Goal: Ask a question

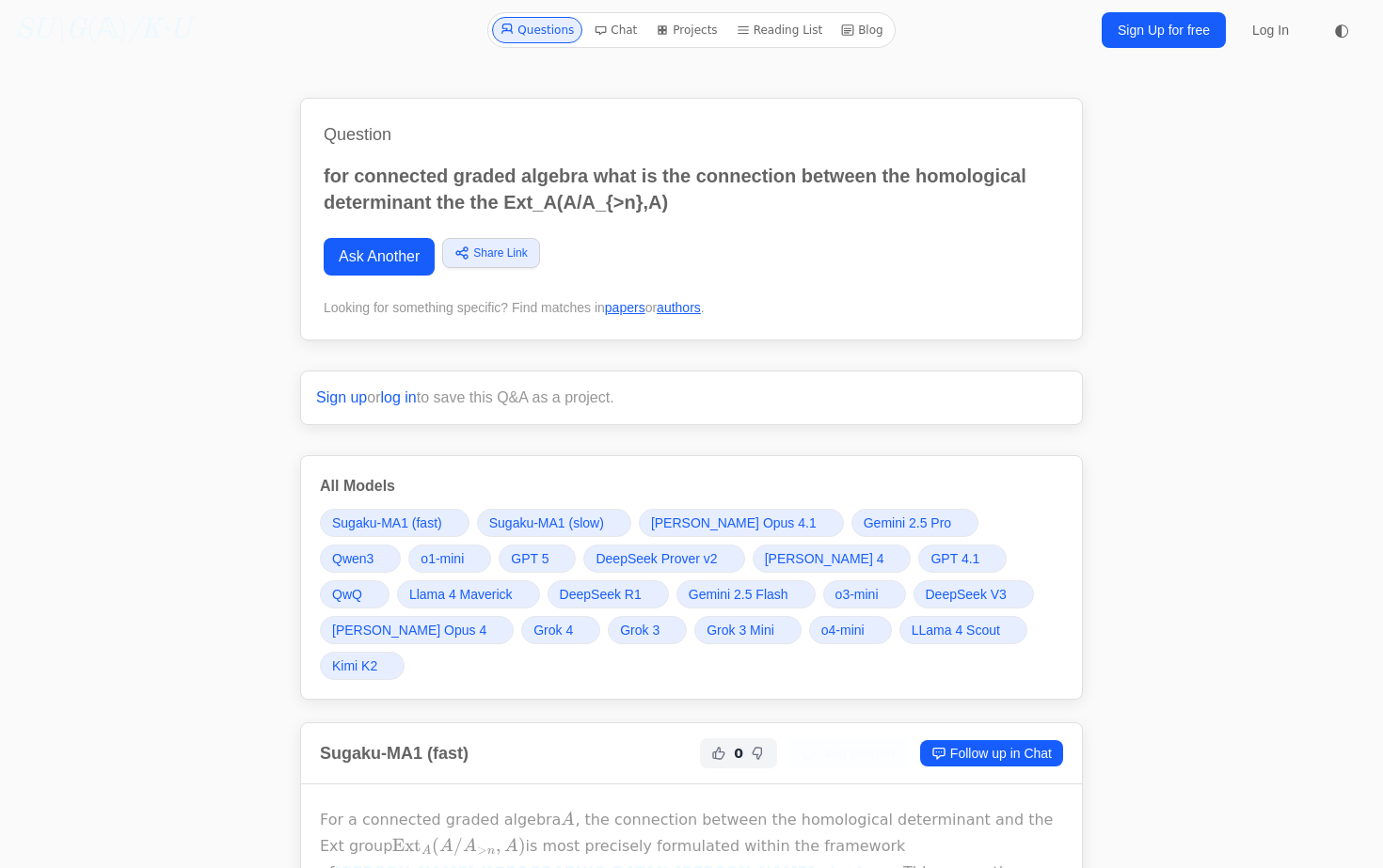
click at [356, 256] on link "Ask Another" at bounding box center [379, 257] width 111 height 38
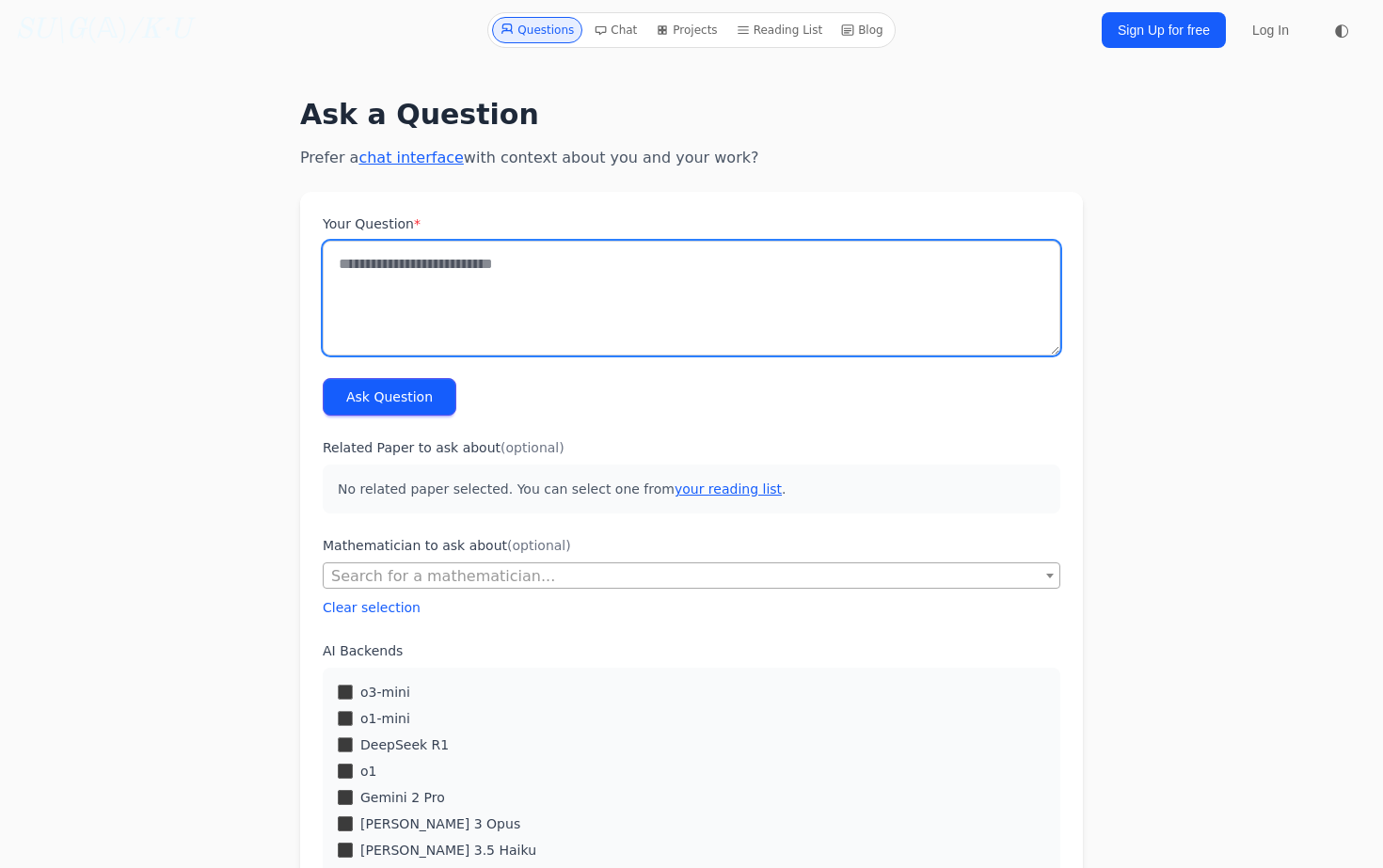
click at [682, 345] on textarea "Your Question *" at bounding box center [691, 297] width 737 height 115
type textarea "**********"
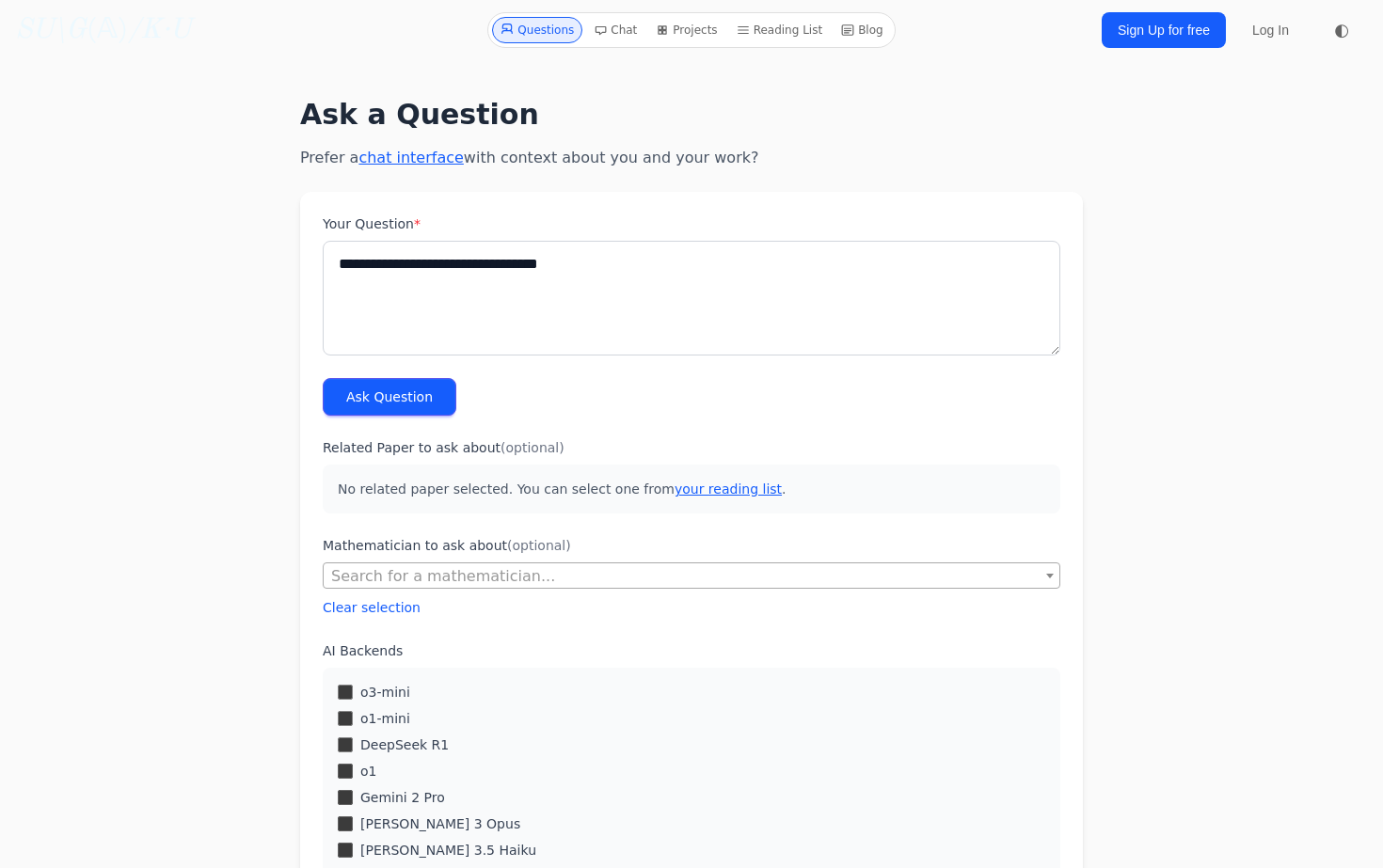
click at [415, 399] on button "Ask Question" at bounding box center [389, 398] width 133 height 38
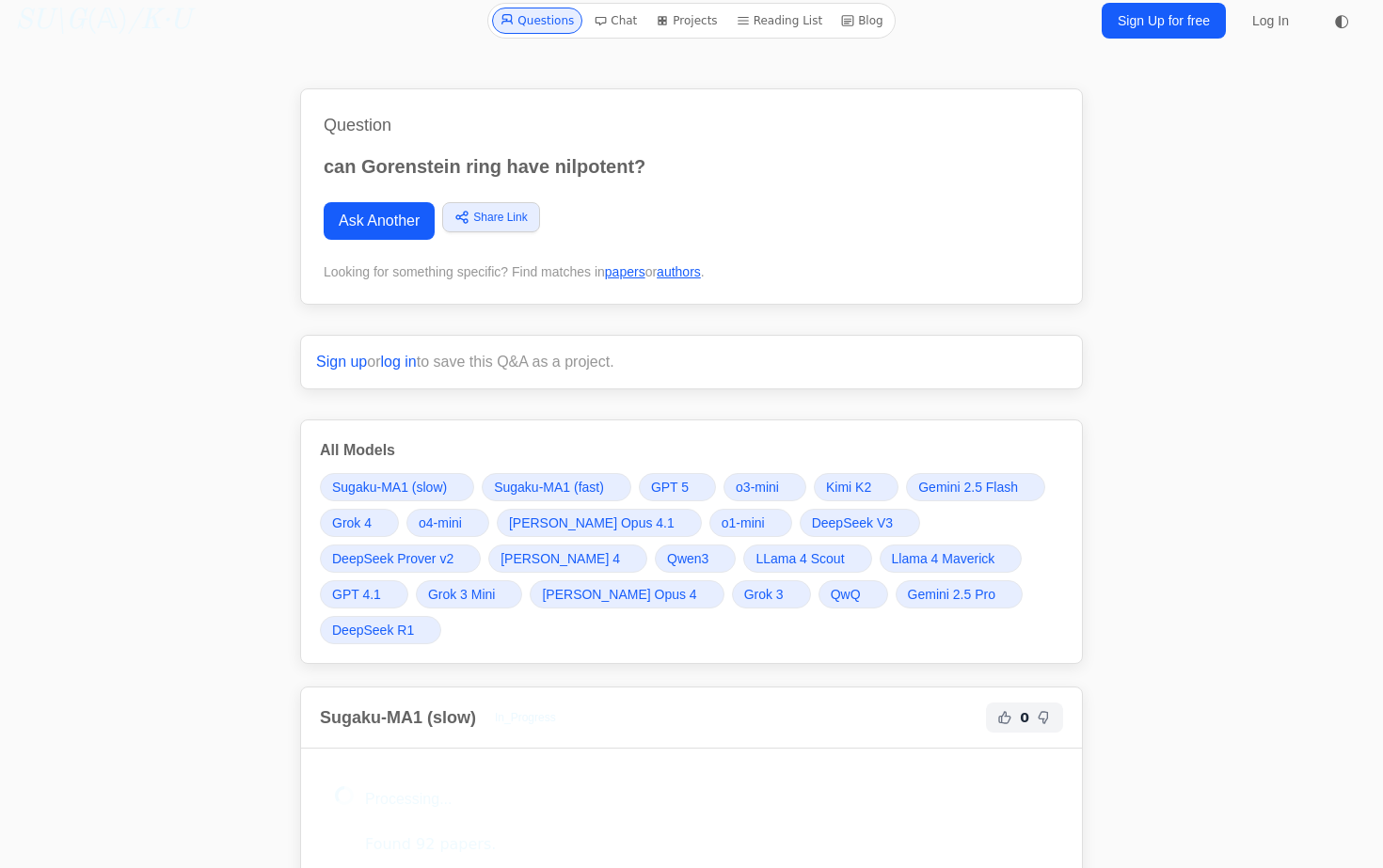
scroll to position [345, 0]
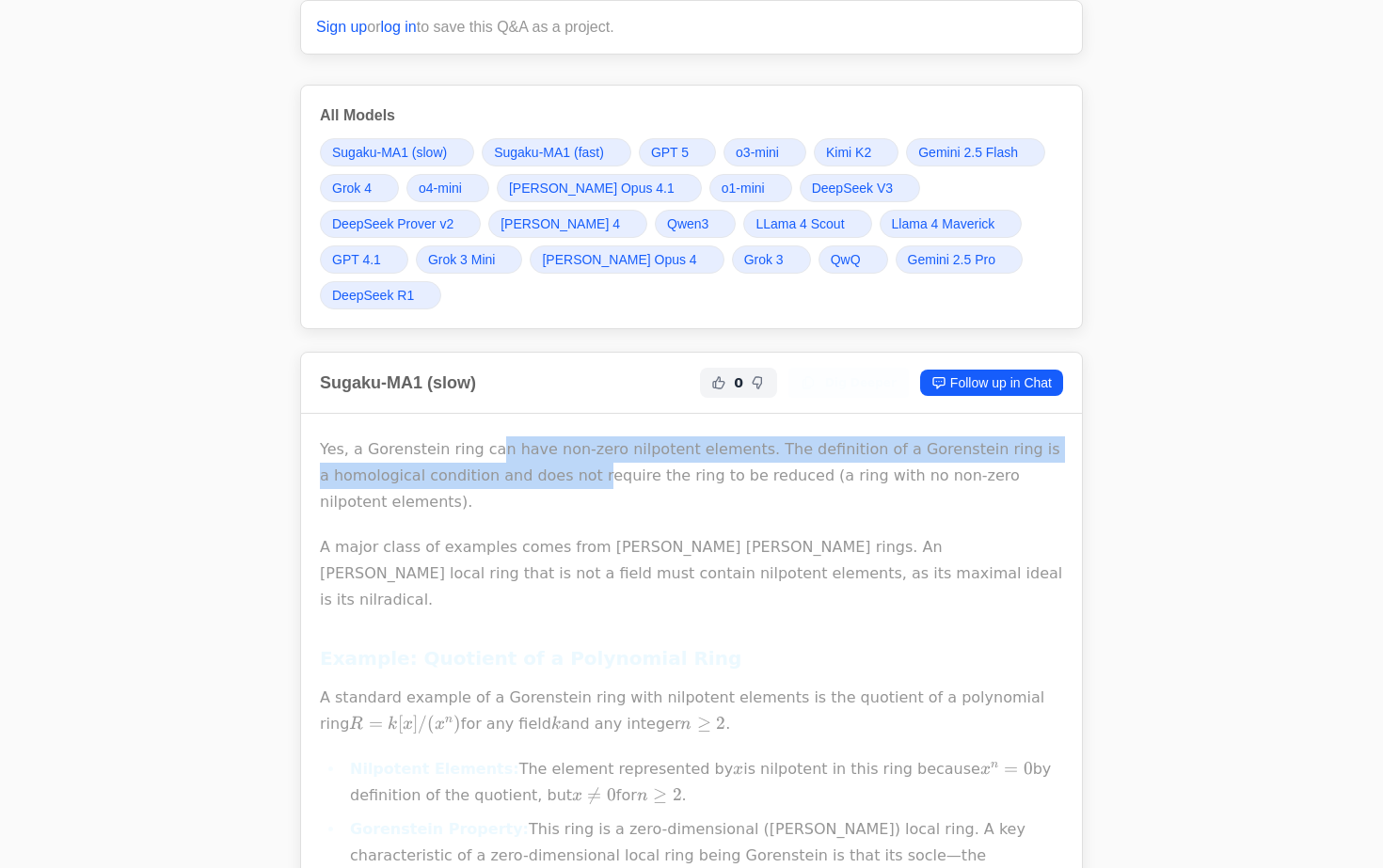
drag, startPoint x: 475, startPoint y: 381, endPoint x: 570, endPoint y: 434, distance: 108.8
click at [570, 436] on p "Yes, a Gorenstein ring can have non-zero nilpotent elements. The definition of …" at bounding box center [691, 475] width 743 height 79
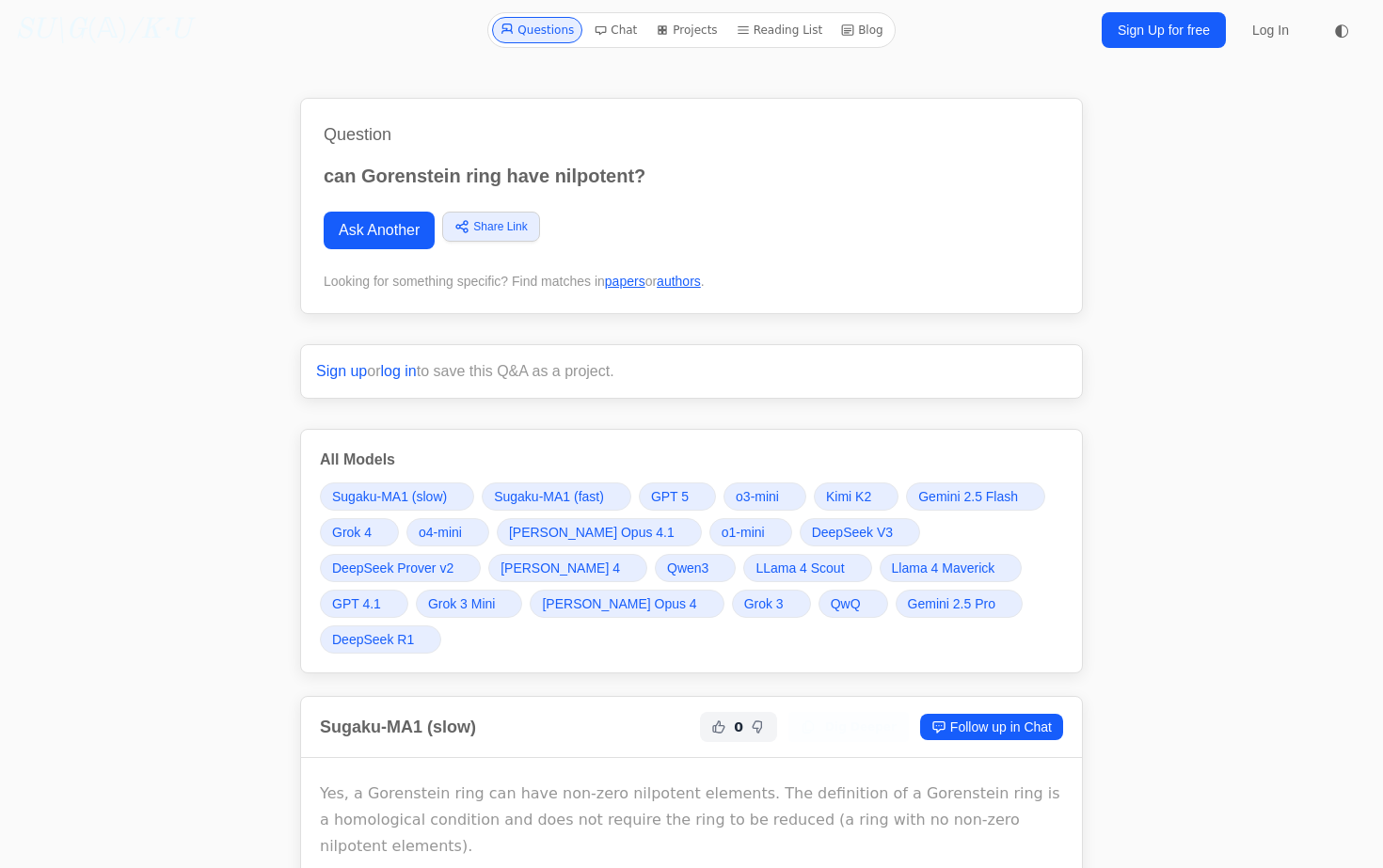
scroll to position [0, 0]
click at [409, 235] on link "Ask Another" at bounding box center [379, 231] width 111 height 38
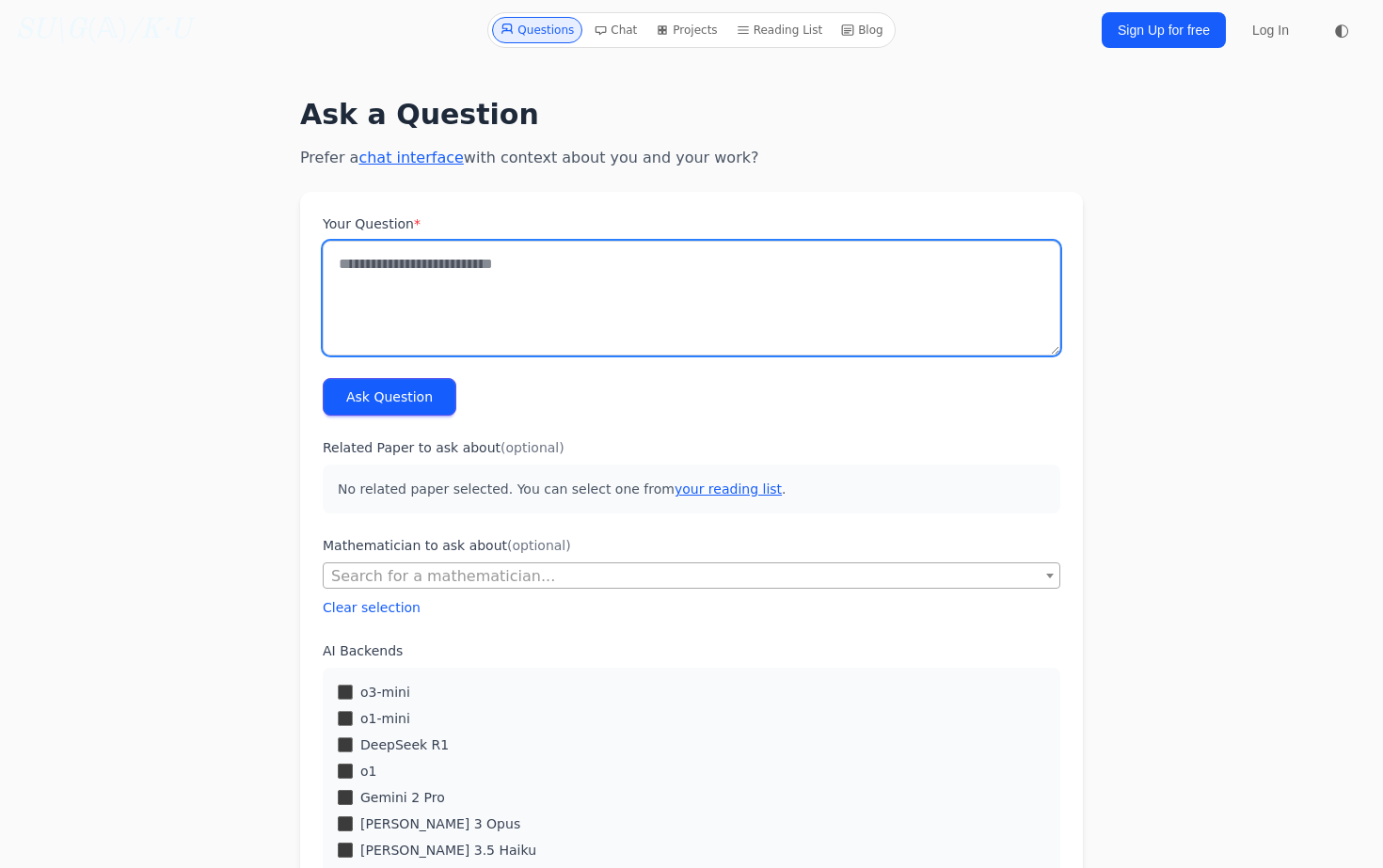
click at [422, 281] on textarea "Your Question *" at bounding box center [691, 297] width 737 height 115
type textarea "**********"
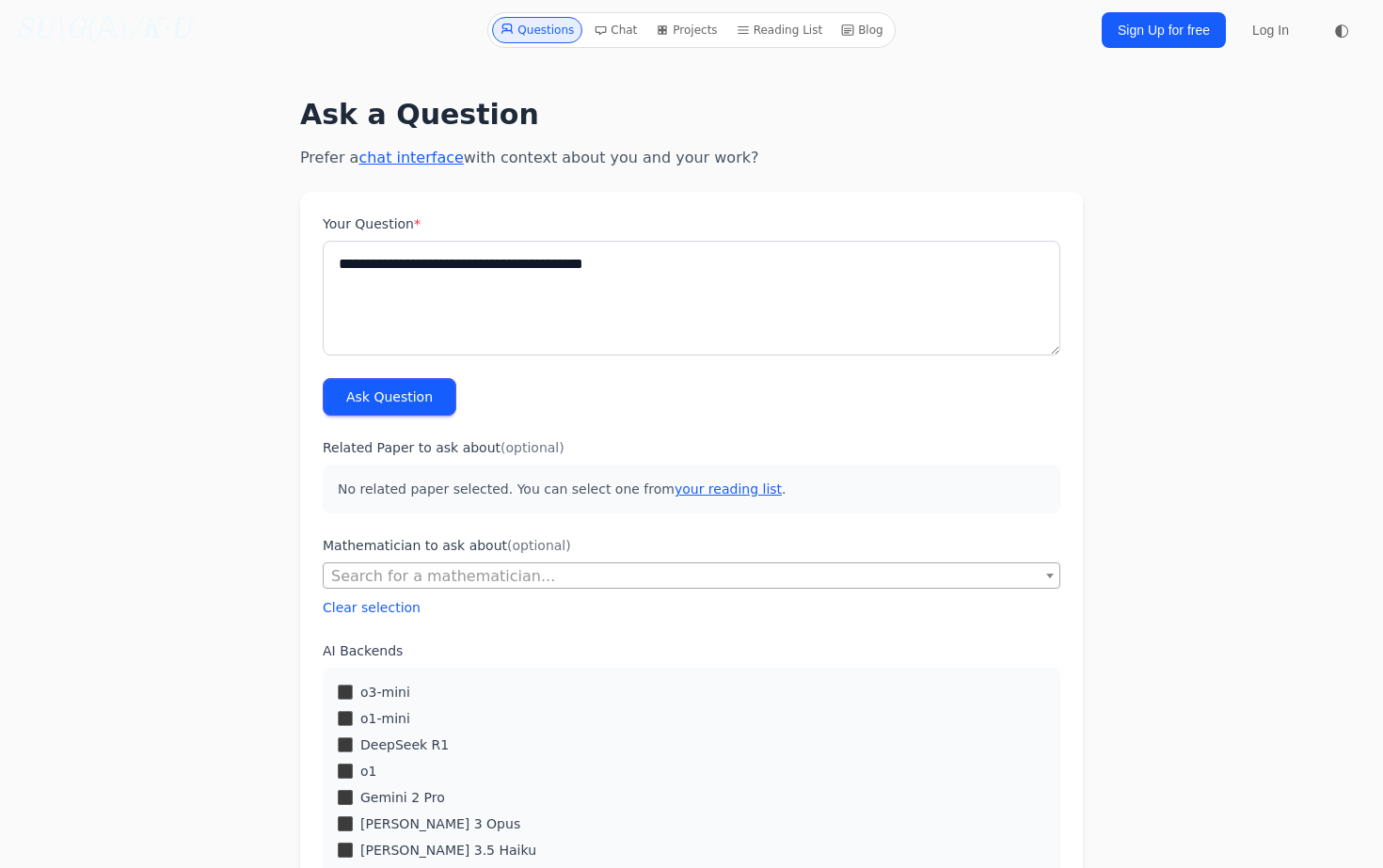
drag, startPoint x: 423, startPoint y: 281, endPoint x: 361, endPoint y: 405, distance: 138.6
click at [361, 405] on button "Ask Question" at bounding box center [389, 398] width 133 height 38
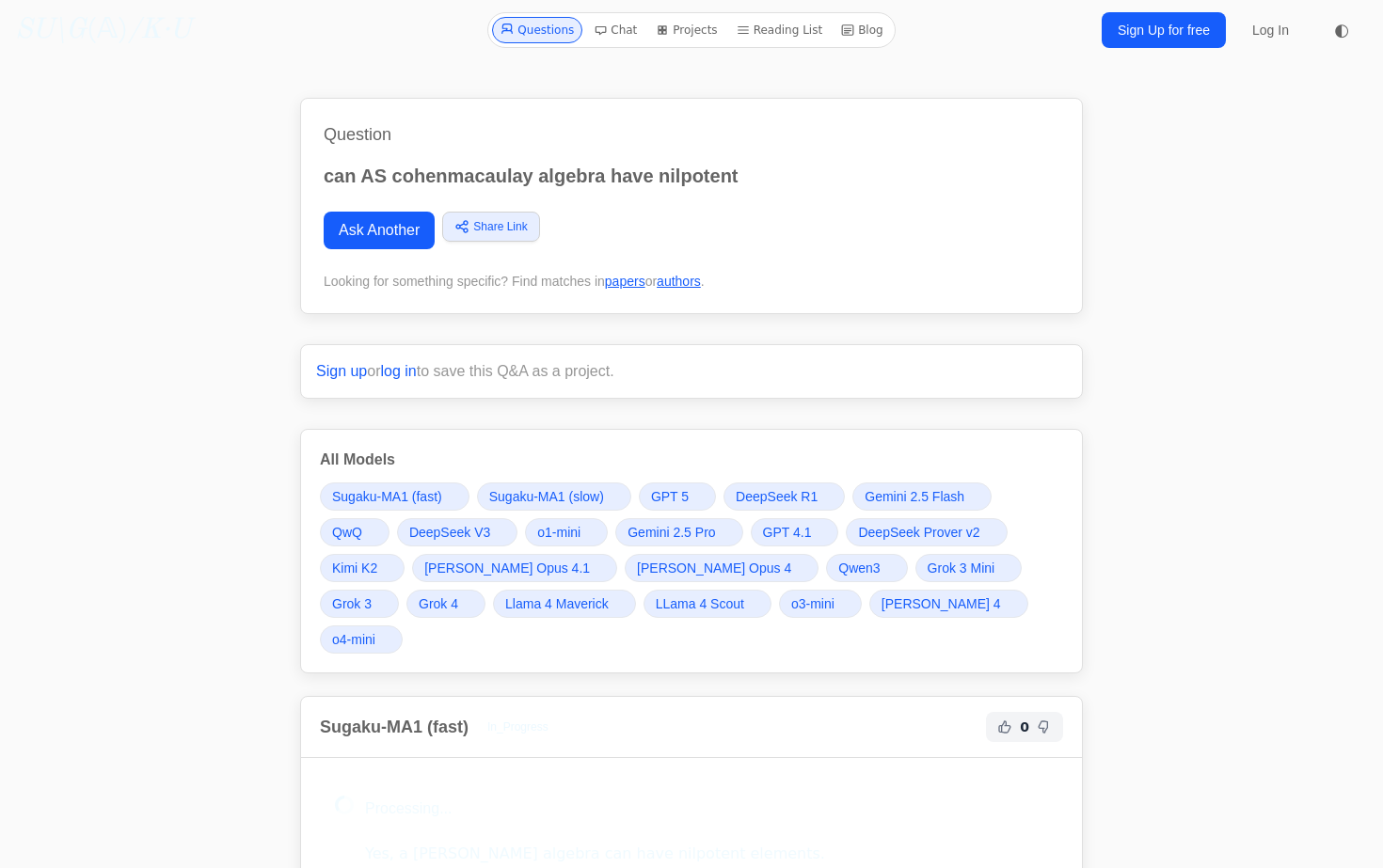
click at [397, 232] on link "Ask Another" at bounding box center [379, 231] width 111 height 38
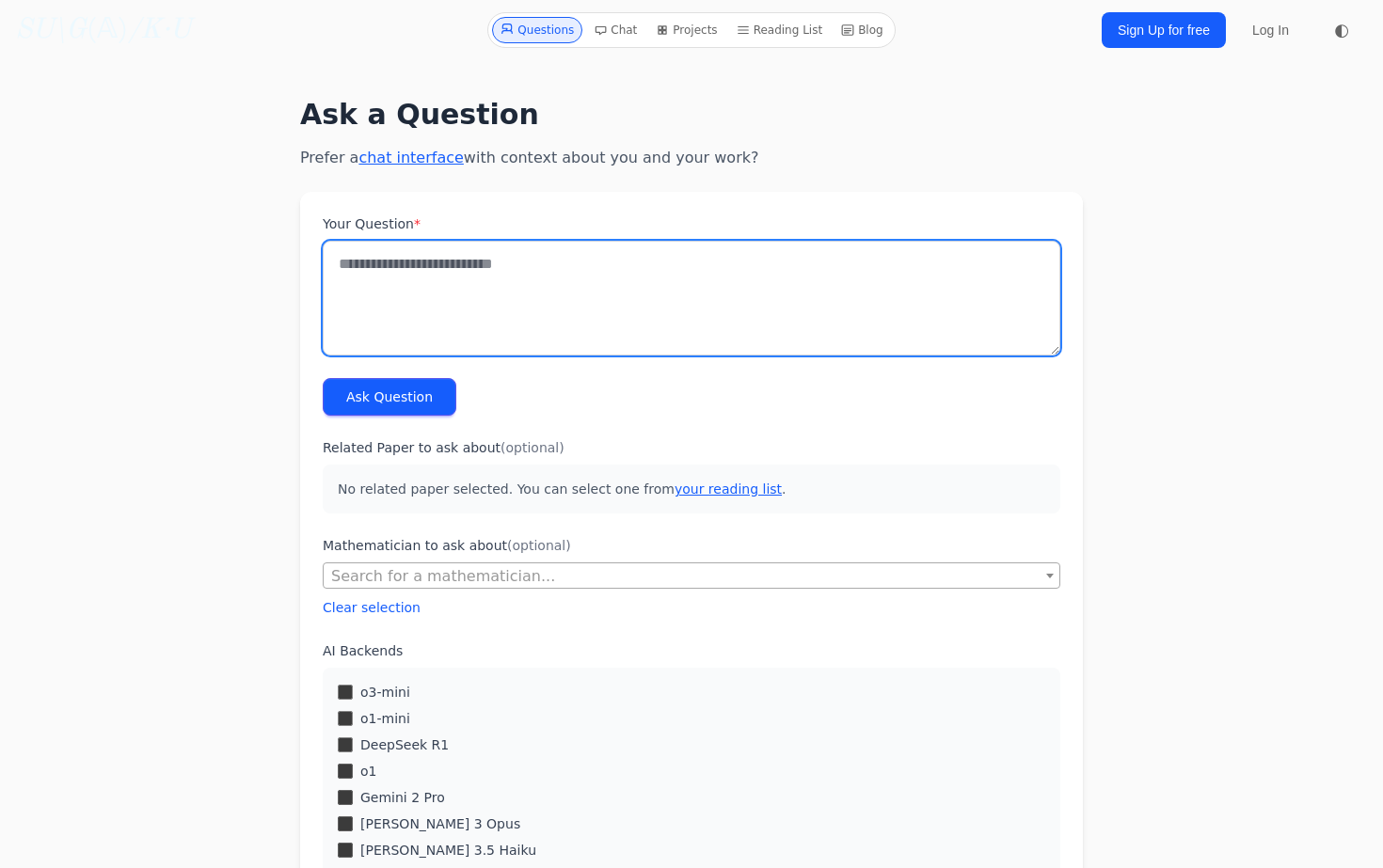
click at [407, 292] on textarea "Your Question *" at bounding box center [691, 297] width 737 height 115
type textarea "**********"
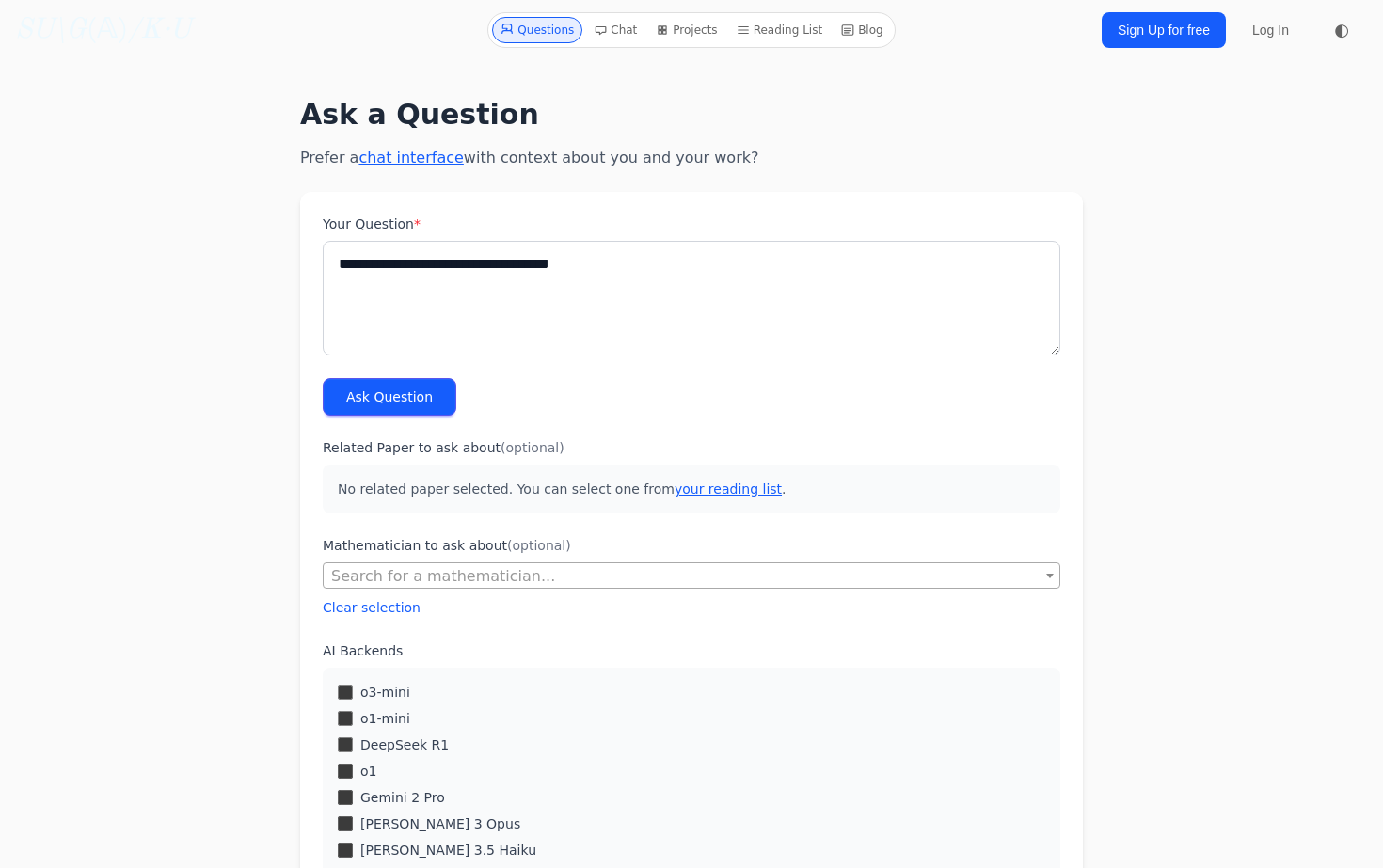
click at [380, 395] on button "Ask Question" at bounding box center [389, 398] width 133 height 38
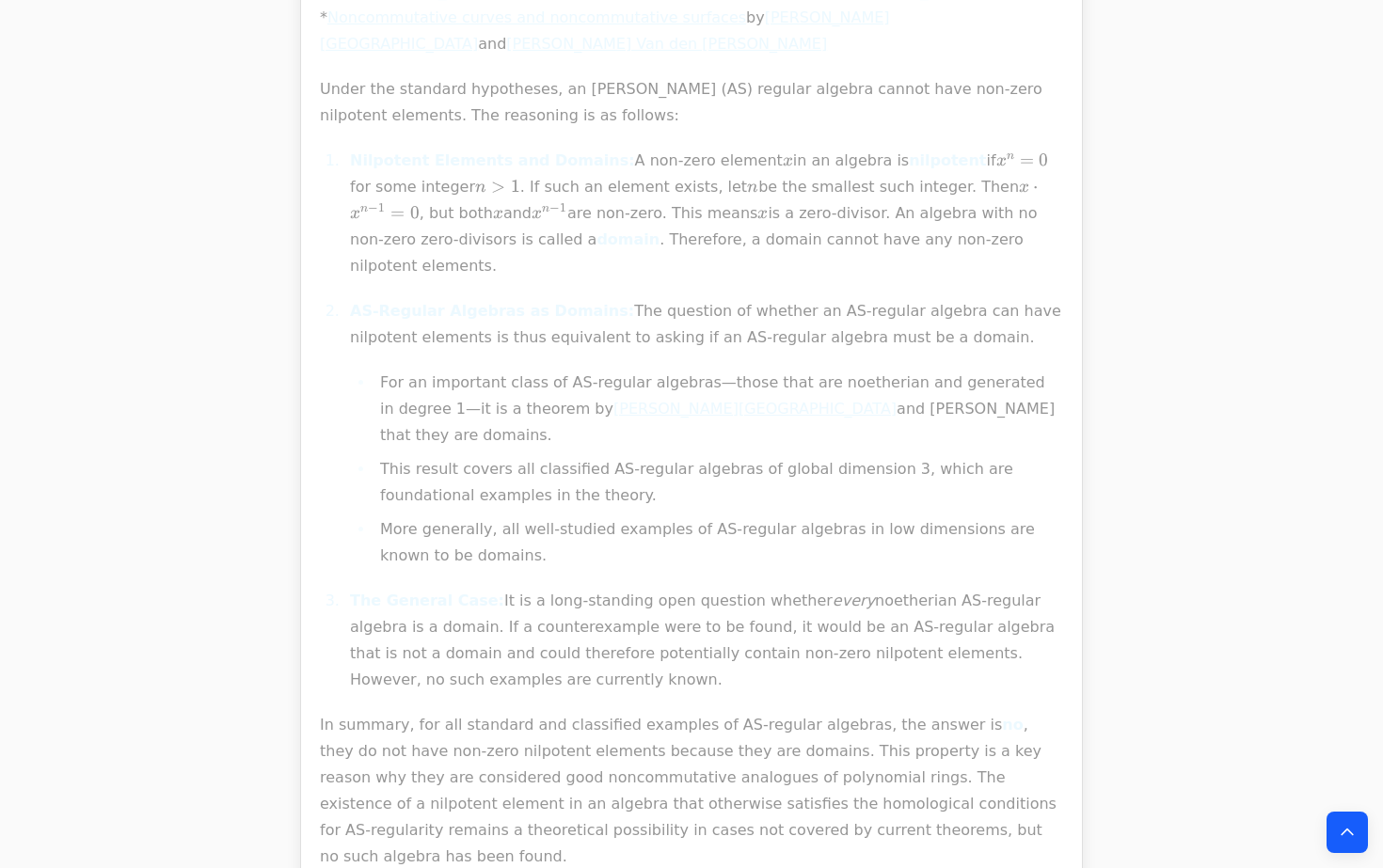
scroll to position [878, 0]
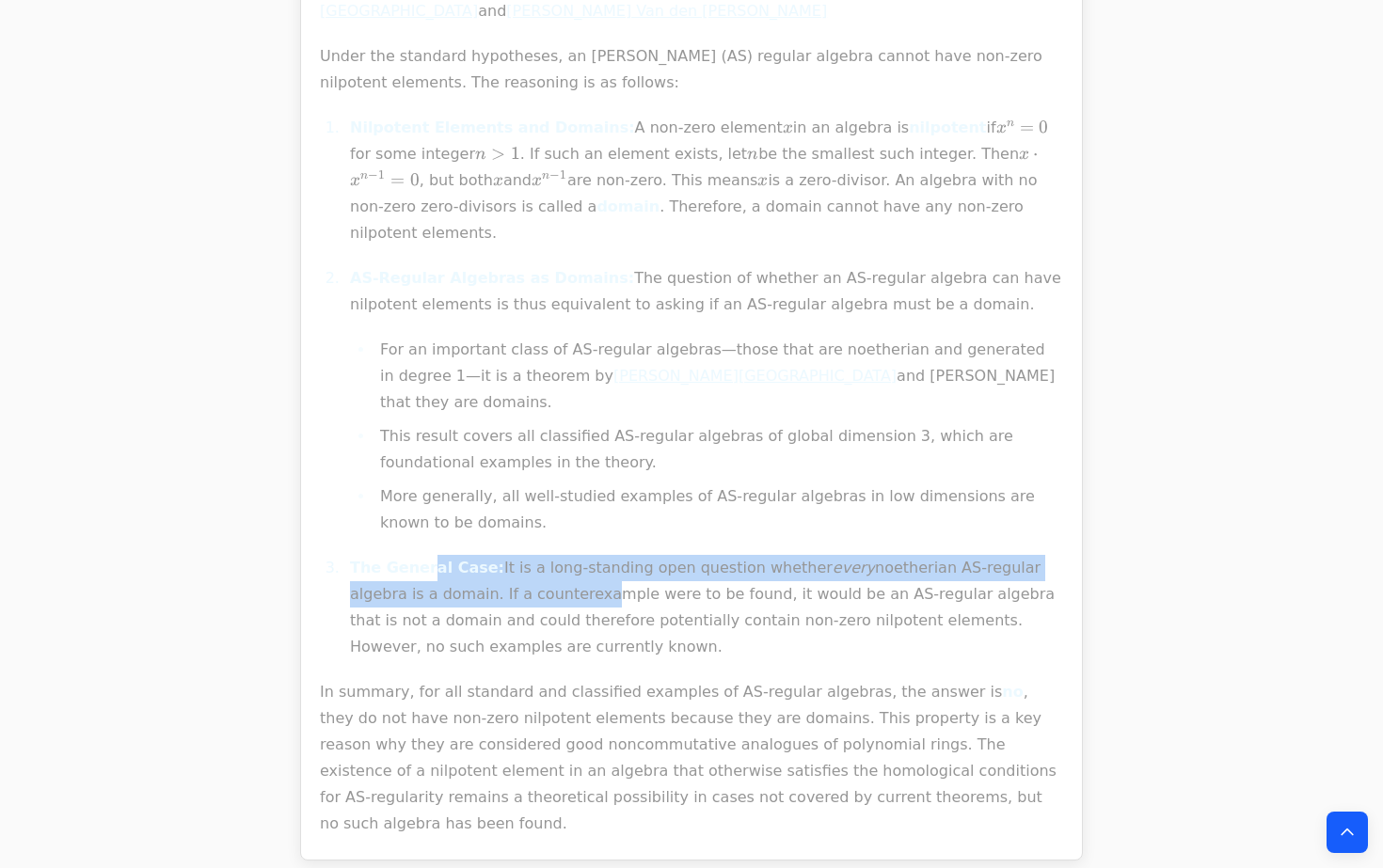
drag, startPoint x: 426, startPoint y: 489, endPoint x: 497, endPoint y: 499, distance: 71.7
click at [498, 555] on p "The General Case: It is a long-standing open question whether every noetherian …" at bounding box center [706, 607] width 713 height 105
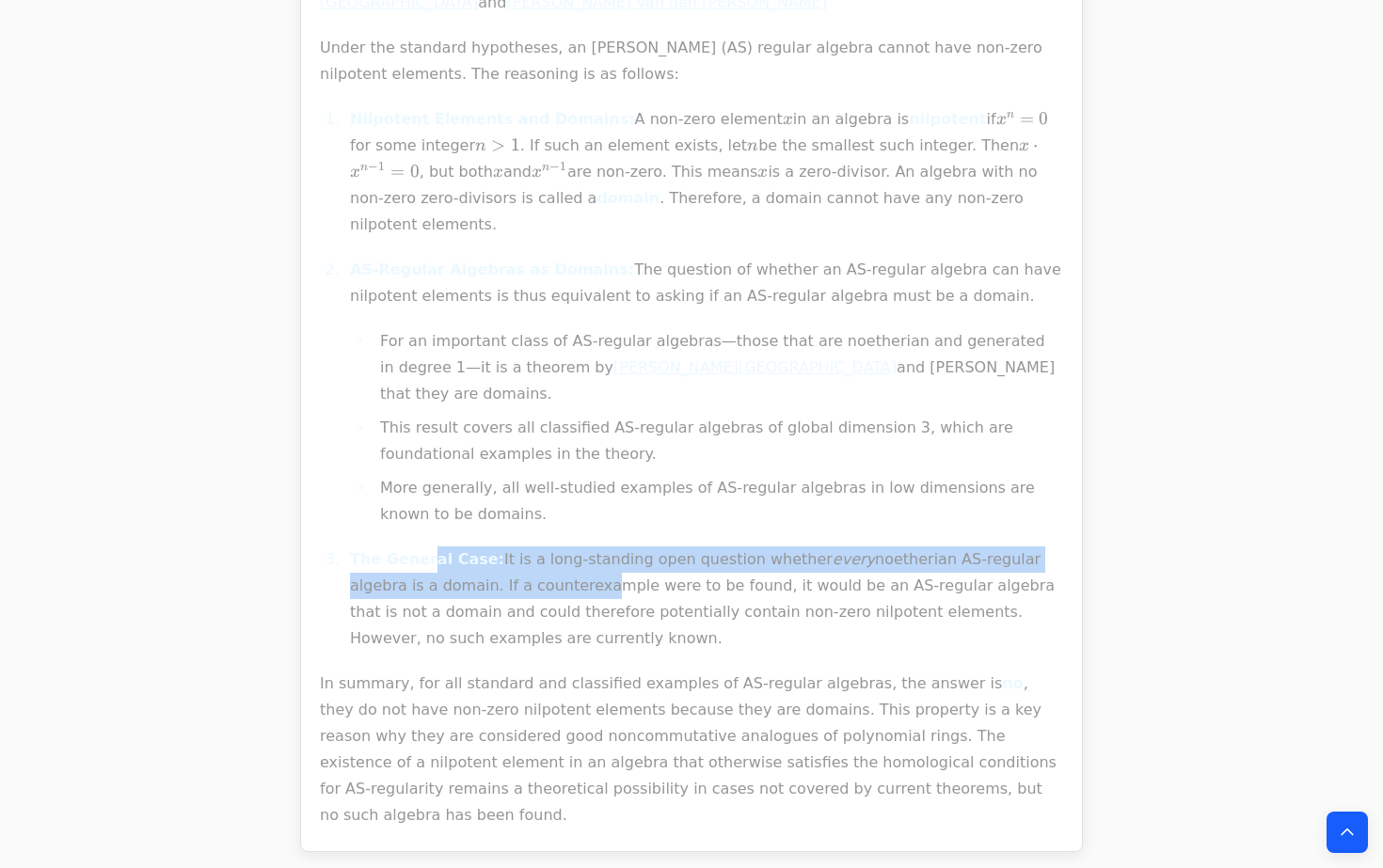
scroll to position [895, 0]
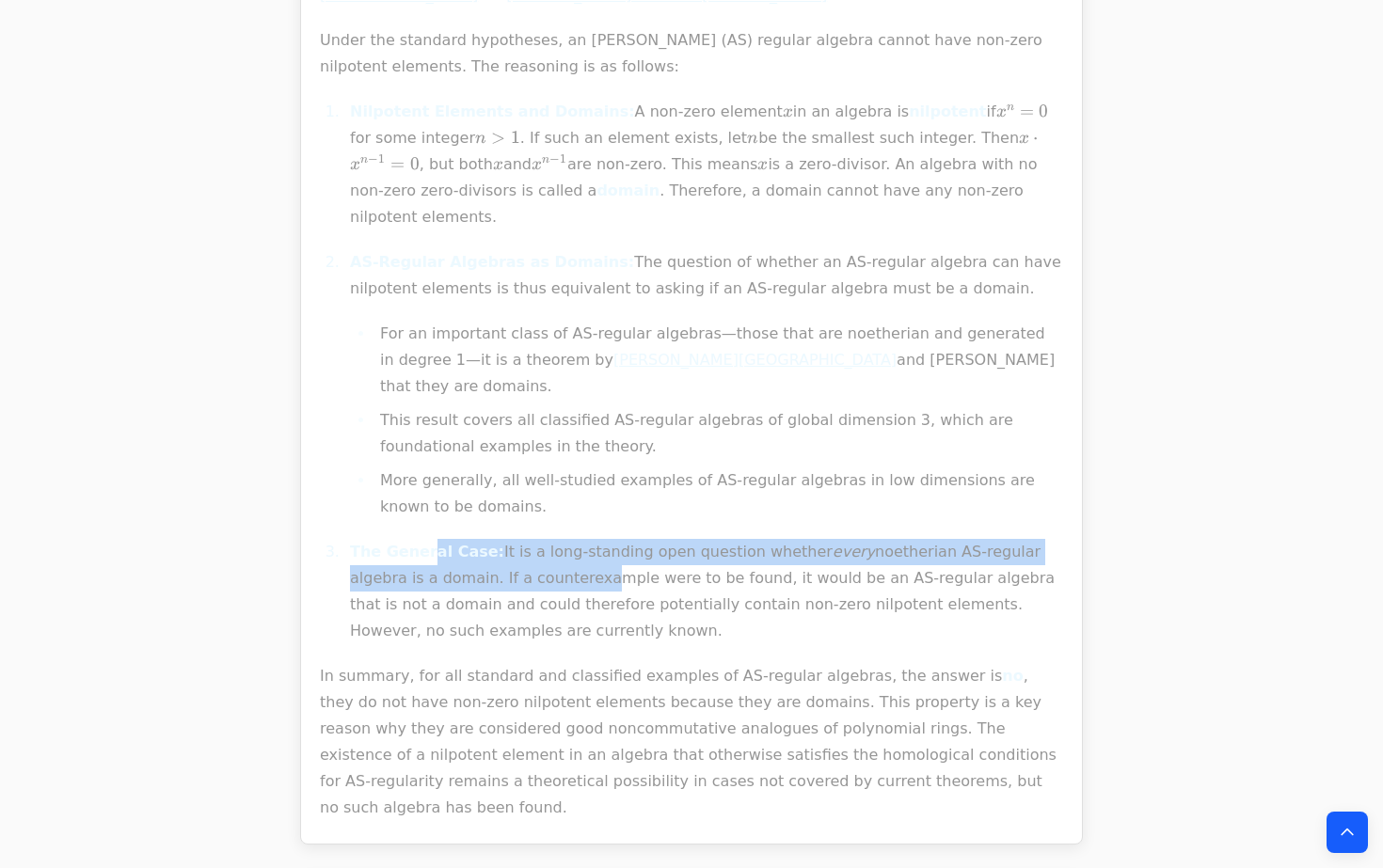
drag, startPoint x: 524, startPoint y: 533, endPoint x: 604, endPoint y: 534, distance: 80.0
click at [606, 540] on p "The General Case: It is a long-standing open question whether every noetherian …" at bounding box center [706, 592] width 713 height 105
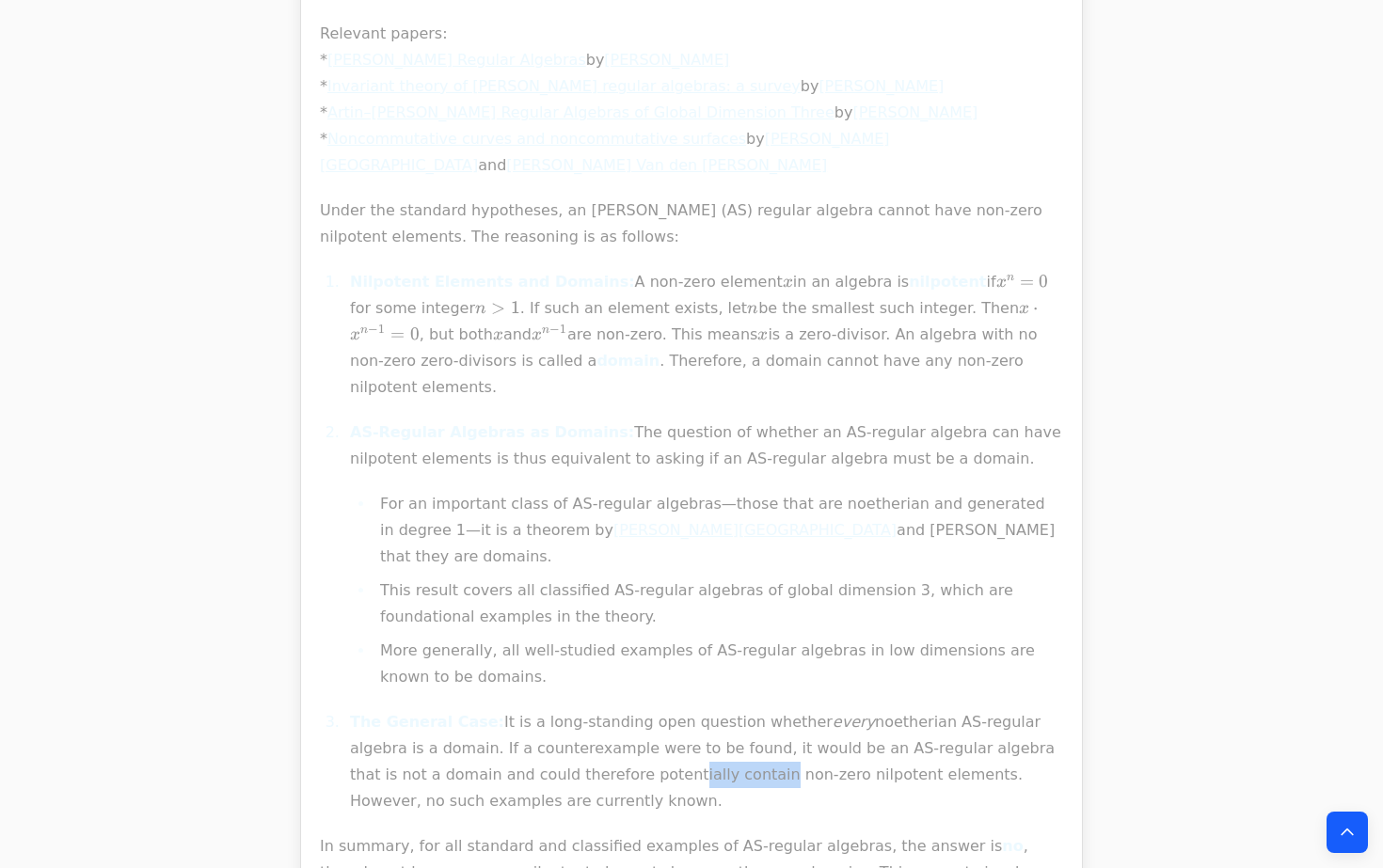
scroll to position [714, 0]
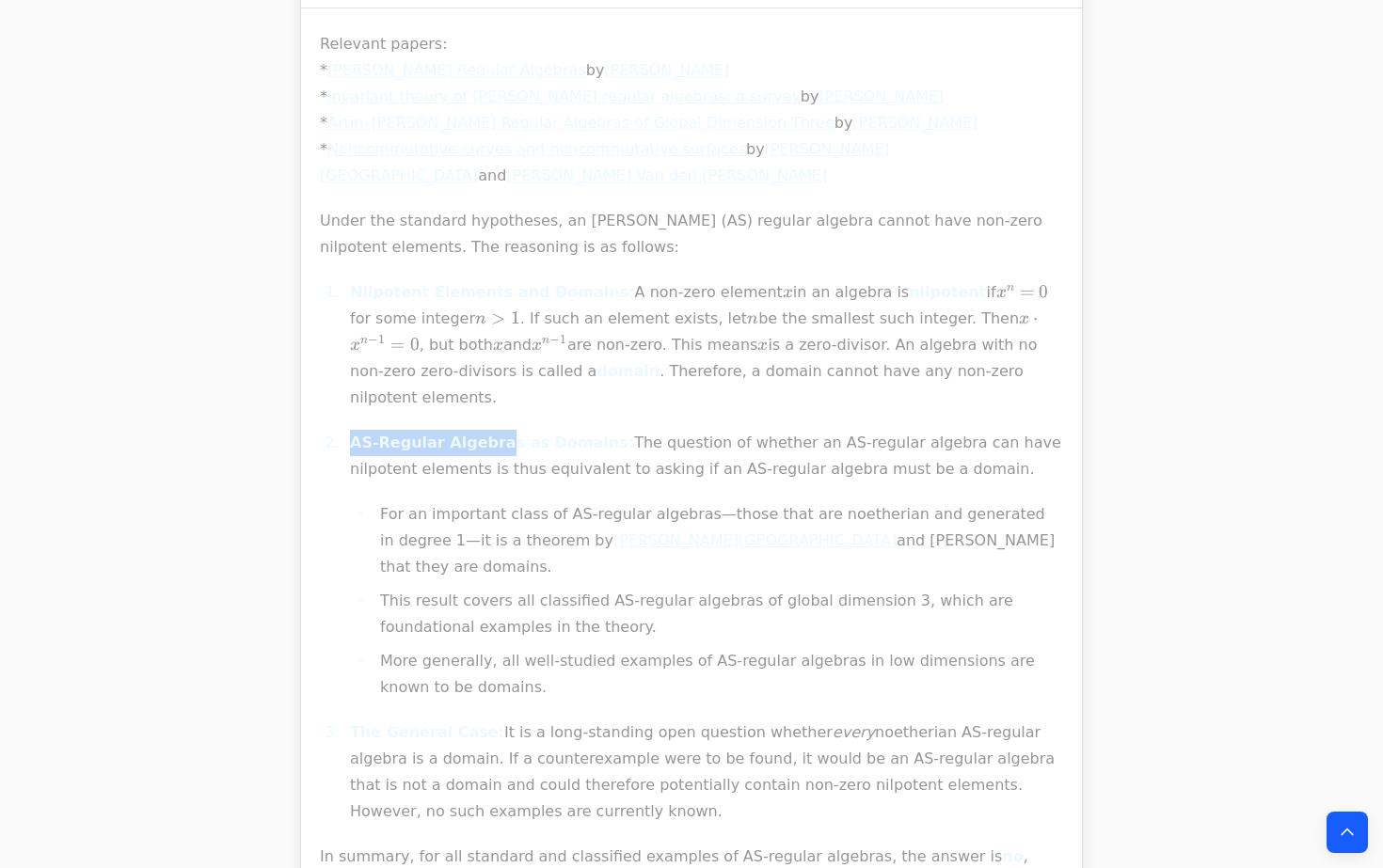
drag, startPoint x: 343, startPoint y: 382, endPoint x: 491, endPoint y: 396, distance: 148.7
click at [492, 396] on ol "Nilpotent Elements and Domains: A non-zero element x x x in an algebra is nilpo…" at bounding box center [691, 552] width 743 height 546
copy strong "AS-Regular Algebra"
